Goal: Check status

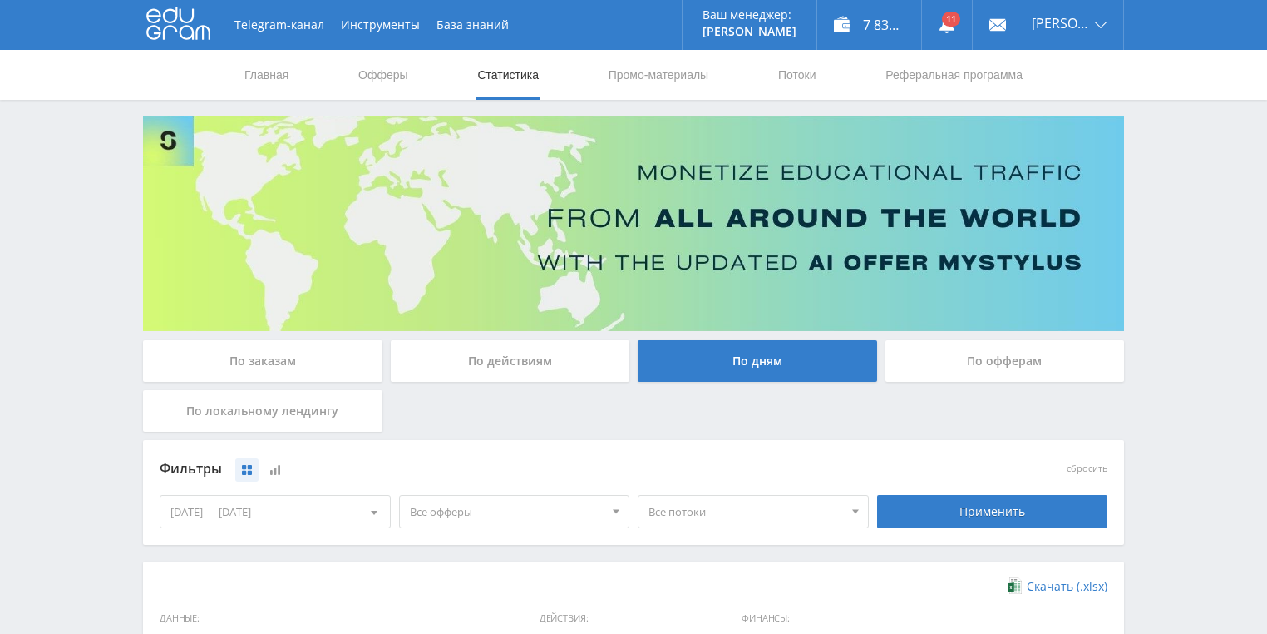
scroll to position [453, 0]
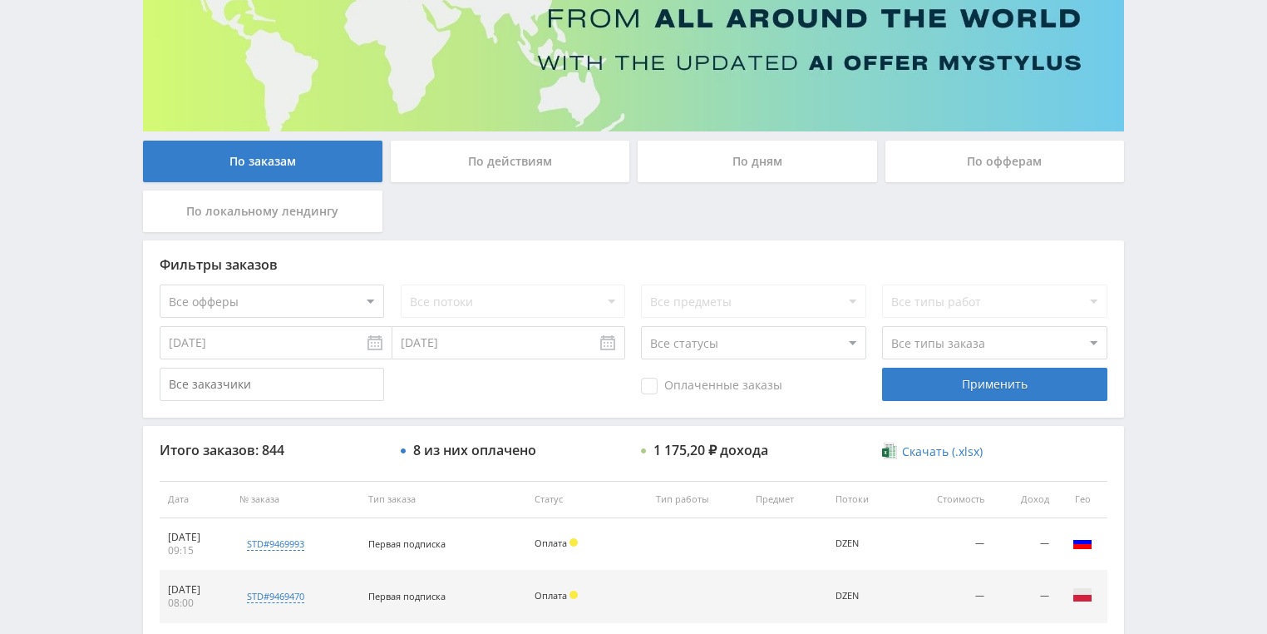
click at [518, 166] on div "По действиям" at bounding box center [511, 162] width 240 height 42
click at [0, 0] on input "По действиям" at bounding box center [0, 0] width 0 height 0
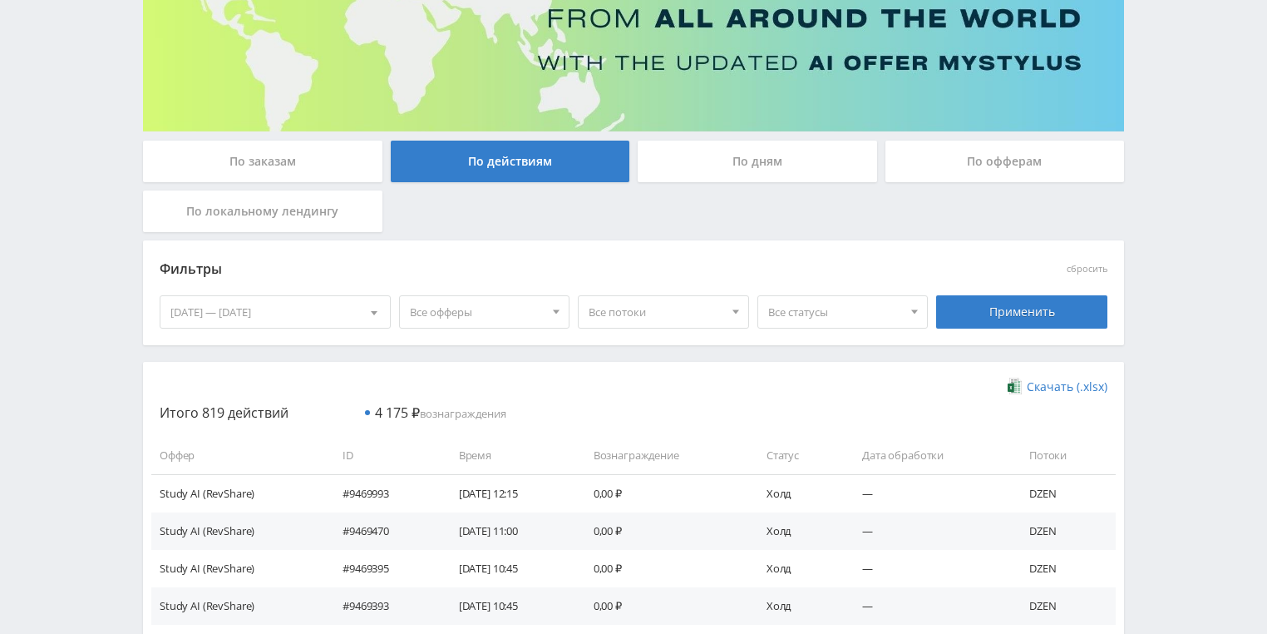
click at [755, 155] on div "По дням" at bounding box center [758, 162] width 240 height 42
click at [0, 0] on input "По дням" at bounding box center [0, 0] width 0 height 0
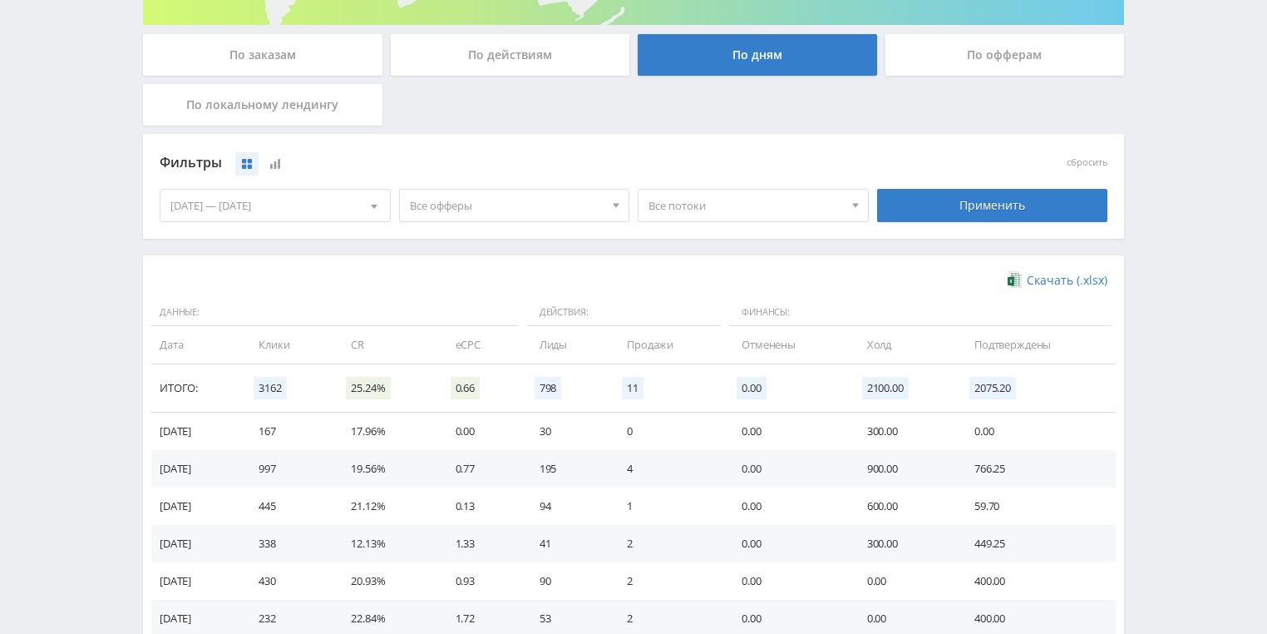
scroll to position [453, 0]
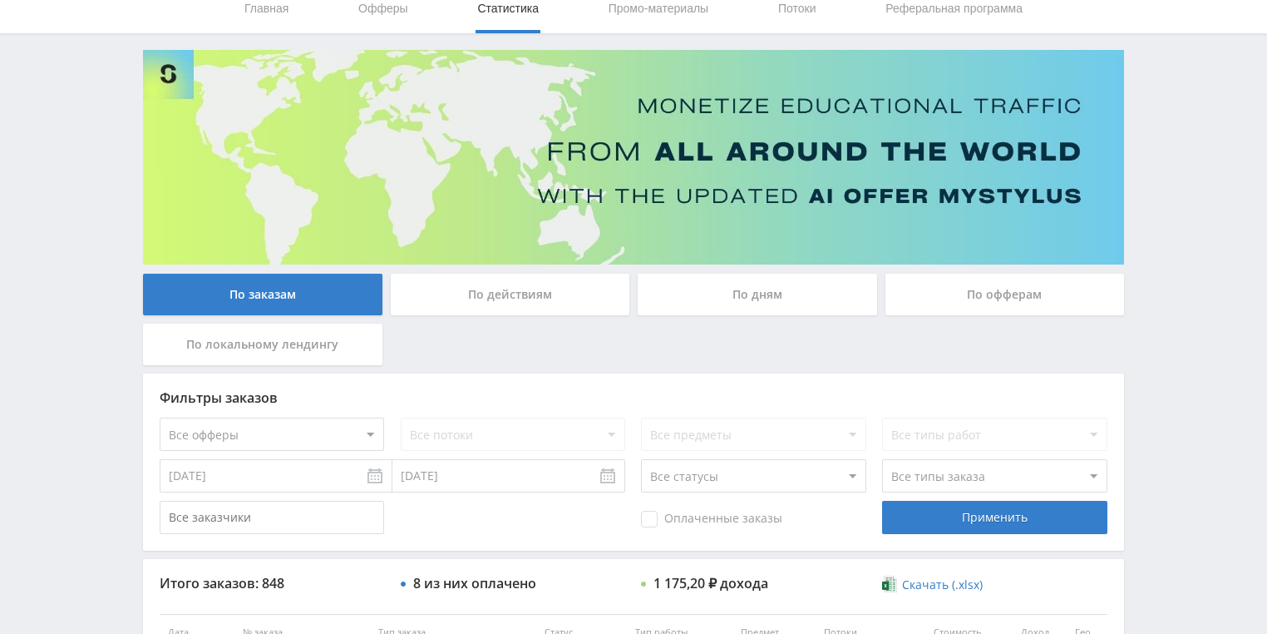
click at [515, 299] on div "По действиям" at bounding box center [511, 295] width 240 height 42
click at [0, 0] on input "По действиям" at bounding box center [0, 0] width 0 height 0
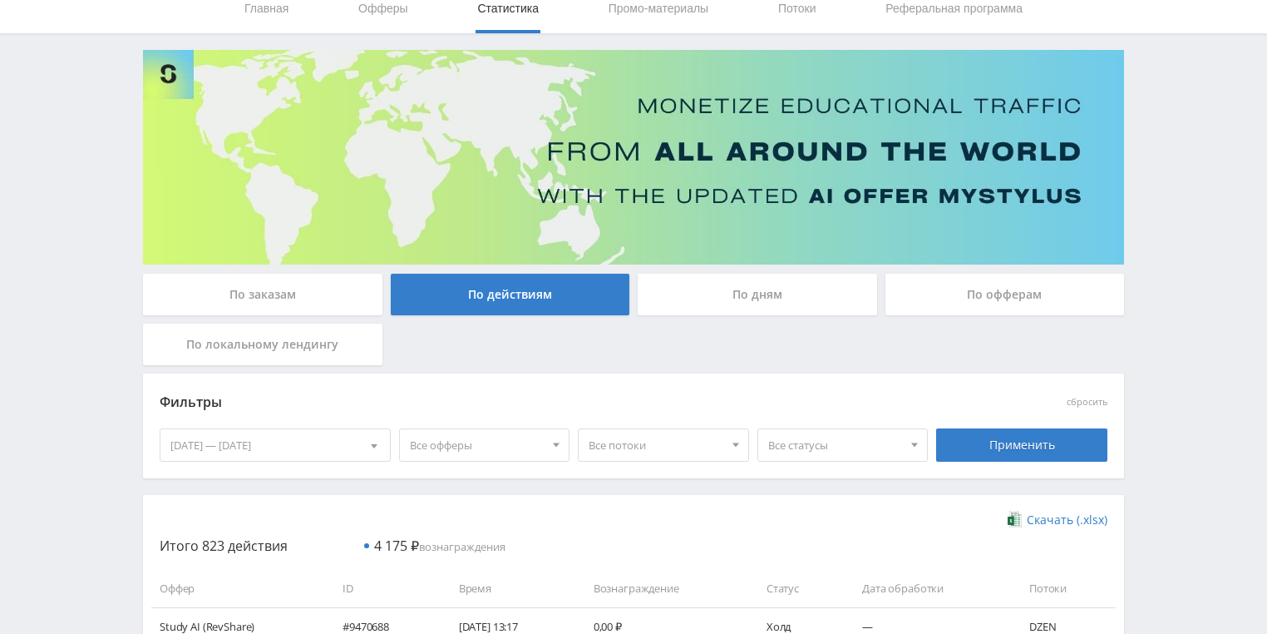
click at [745, 277] on div "По дням" at bounding box center [758, 295] width 240 height 42
click at [0, 0] on input "По дням" at bounding box center [0, 0] width 0 height 0
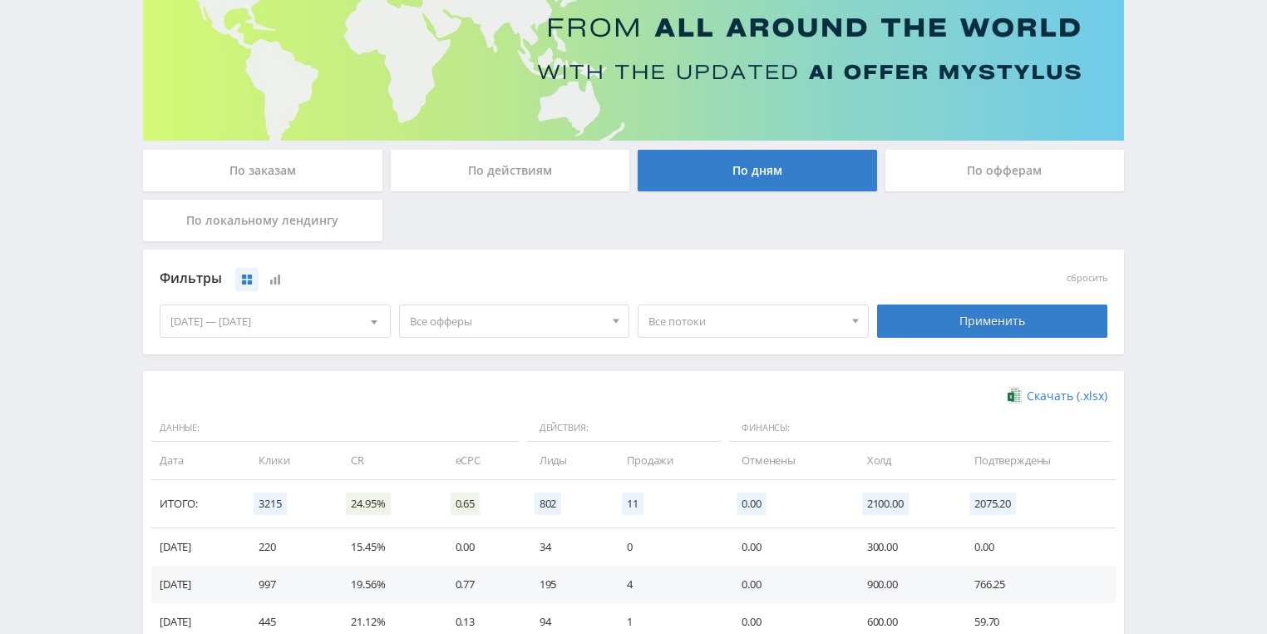
scroll to position [333, 0]
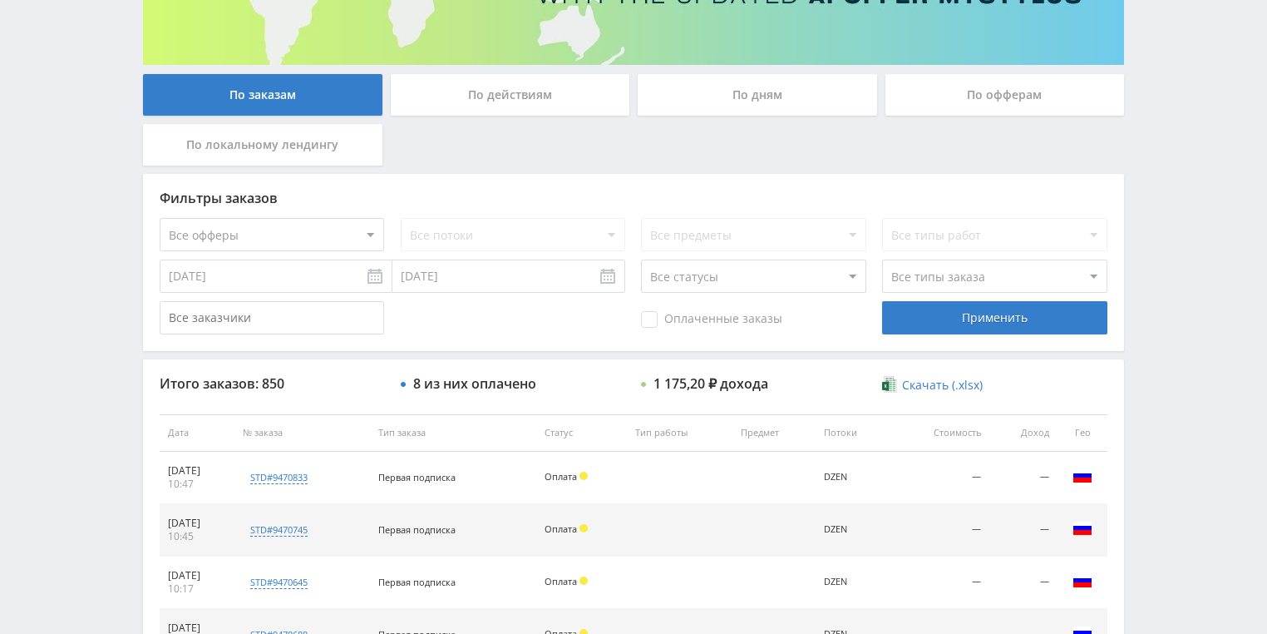
click at [488, 97] on div "По действиям" at bounding box center [511, 95] width 240 height 42
click at [0, 0] on input "По действиям" at bounding box center [0, 0] width 0 height 0
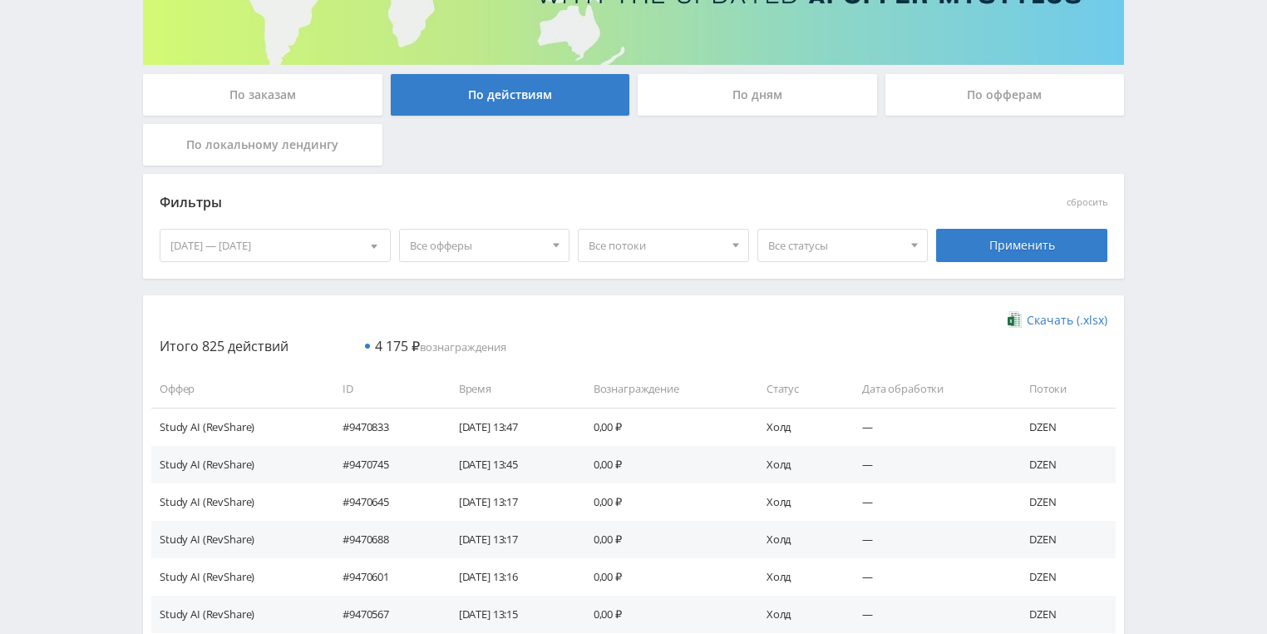
click at [715, 99] on div "По дням" at bounding box center [758, 95] width 240 height 42
click at [0, 0] on input "По дням" at bounding box center [0, 0] width 0 height 0
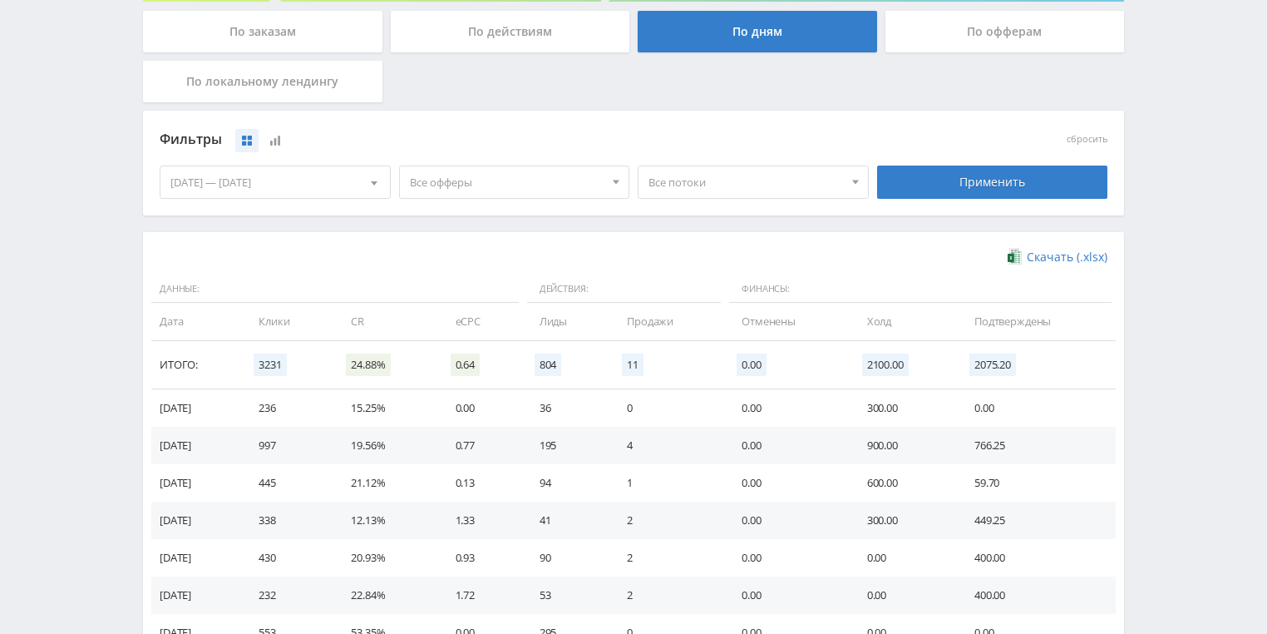
scroll to position [399, 0]
